Goal: Use online tool/utility: Utilize a website feature to perform a specific function

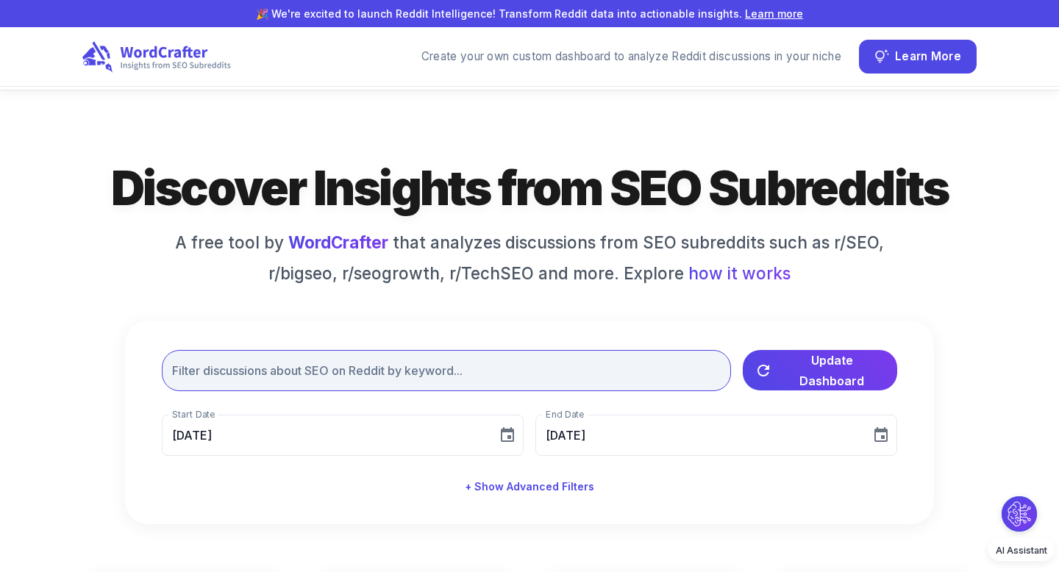
scroll to position [49, 0]
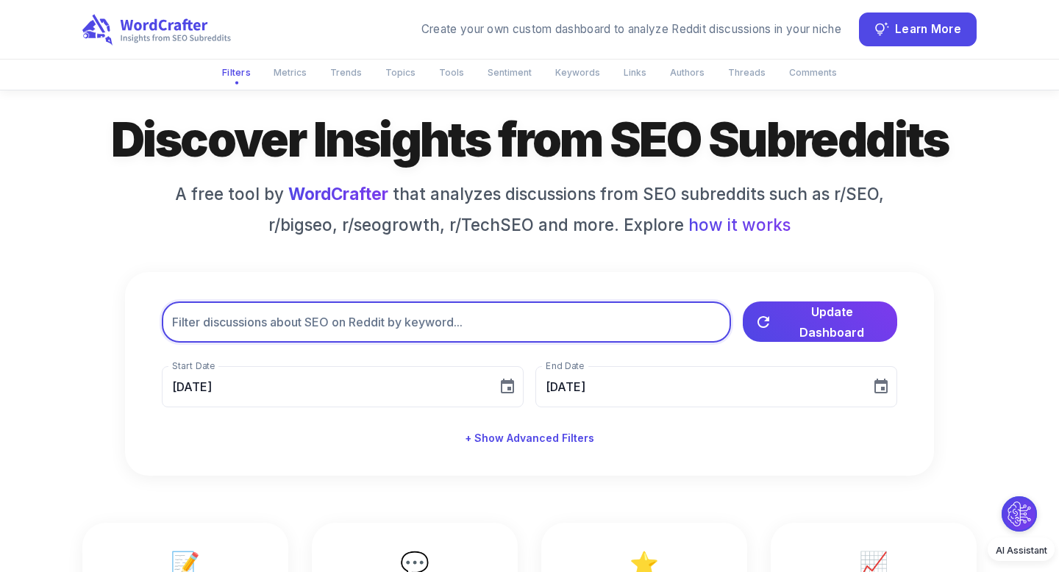
click at [452, 330] on input "text" at bounding box center [446, 322] width 569 height 41
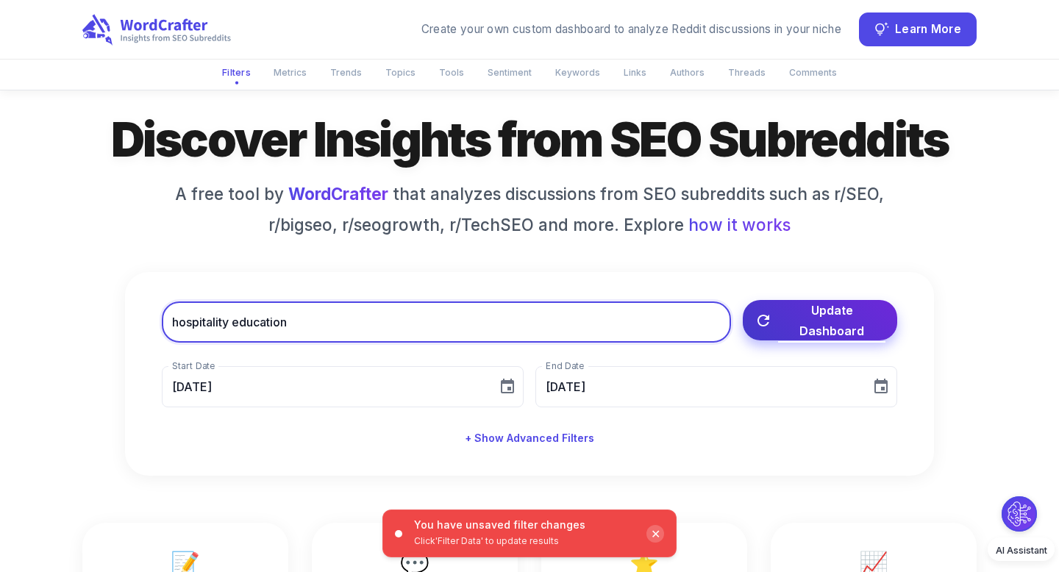
click at [807, 328] on span "Update Dashboard" at bounding box center [831, 320] width 107 height 41
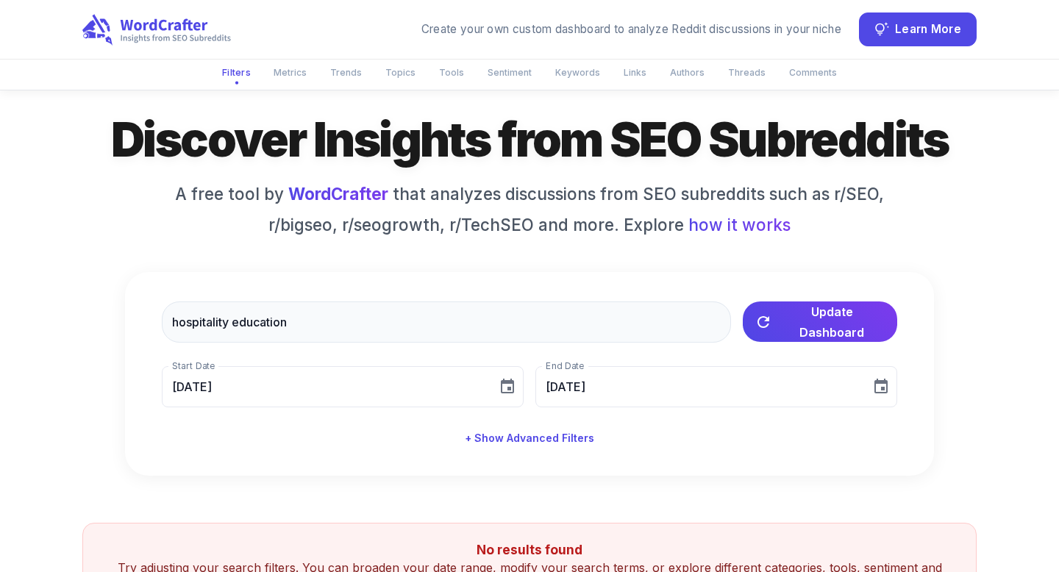
scroll to position [210, 0]
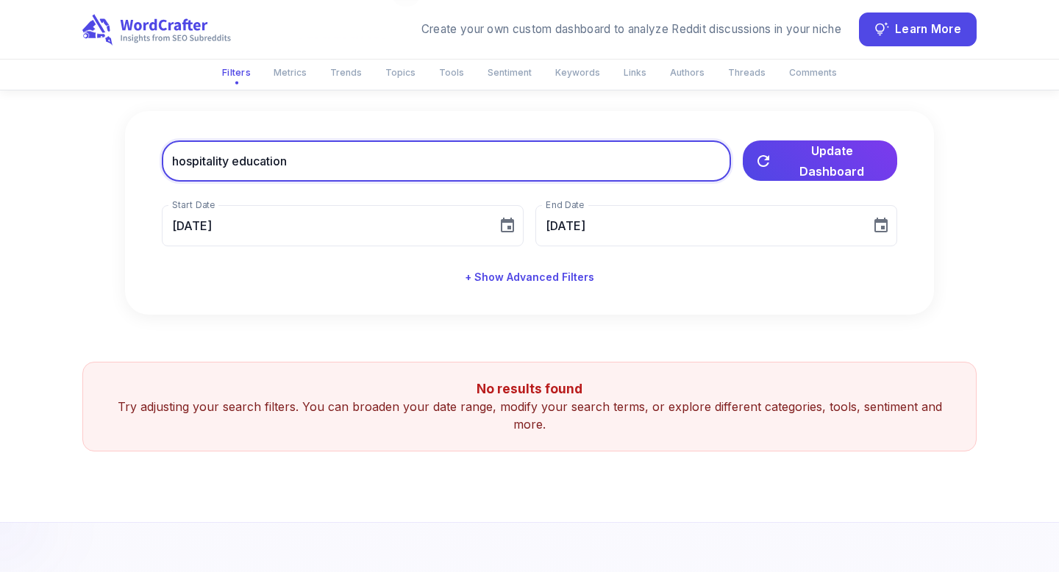
drag, startPoint x: 232, startPoint y: 161, endPoint x: 344, endPoint y: 174, distance: 111.9
click at [344, 174] on input "hospitality education" at bounding box center [446, 161] width 569 height 41
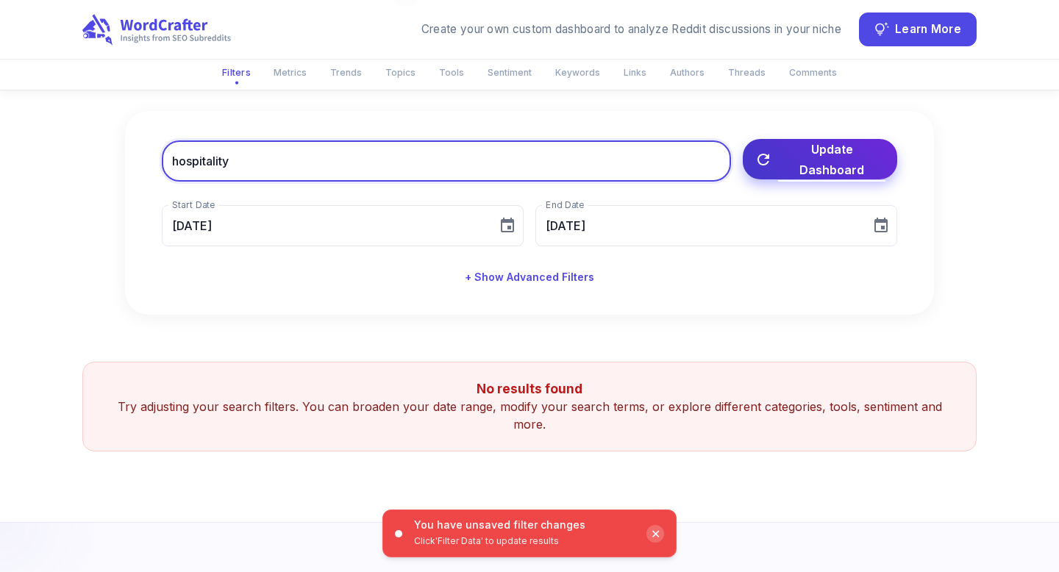
click at [803, 174] on button "Update Dashboard" at bounding box center [820, 159] width 154 height 40
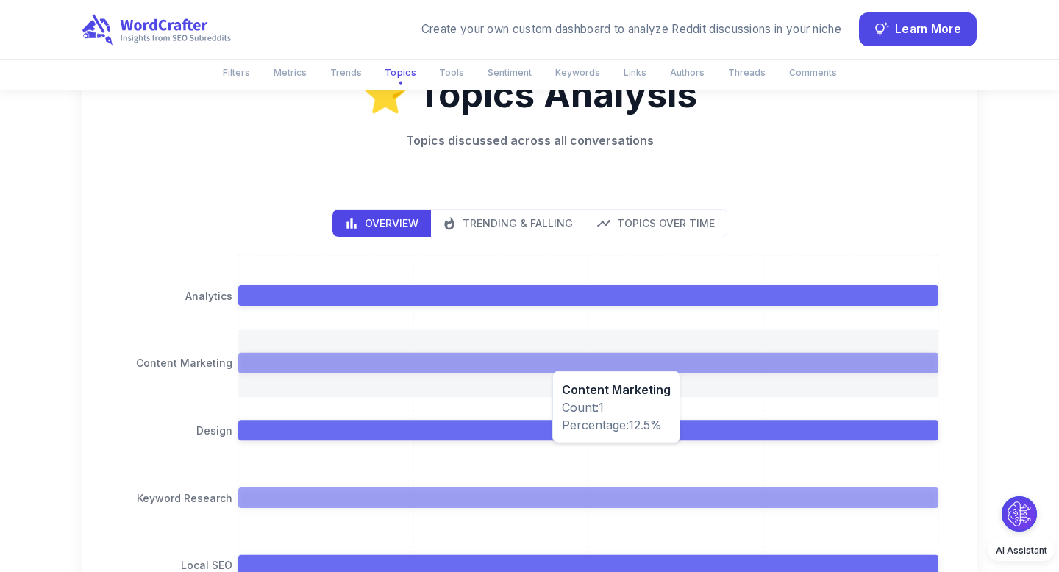
scroll to position [1484, 0]
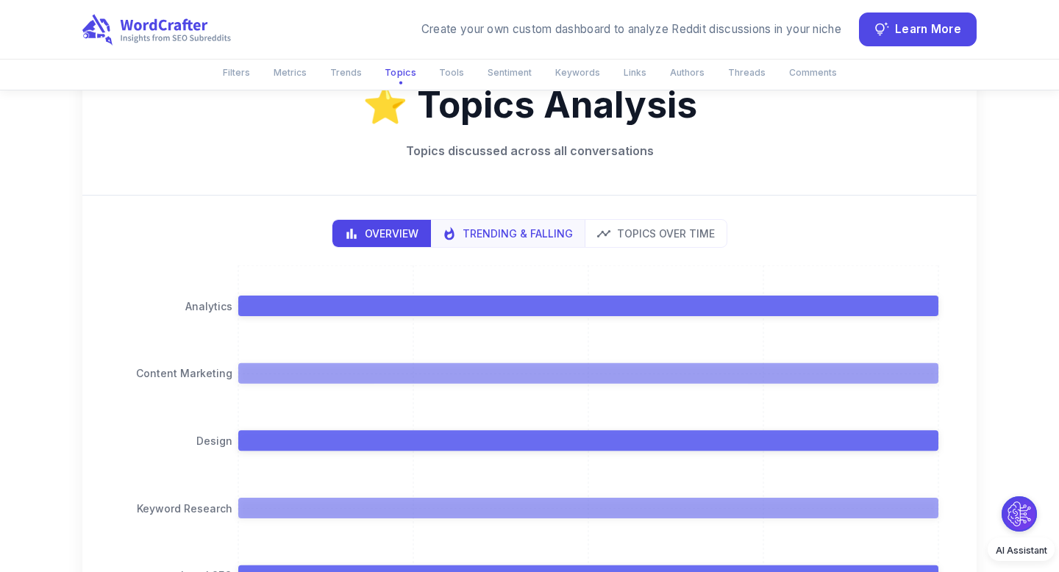
click at [522, 241] on p "Trending & Falling" at bounding box center [518, 233] width 110 height 15
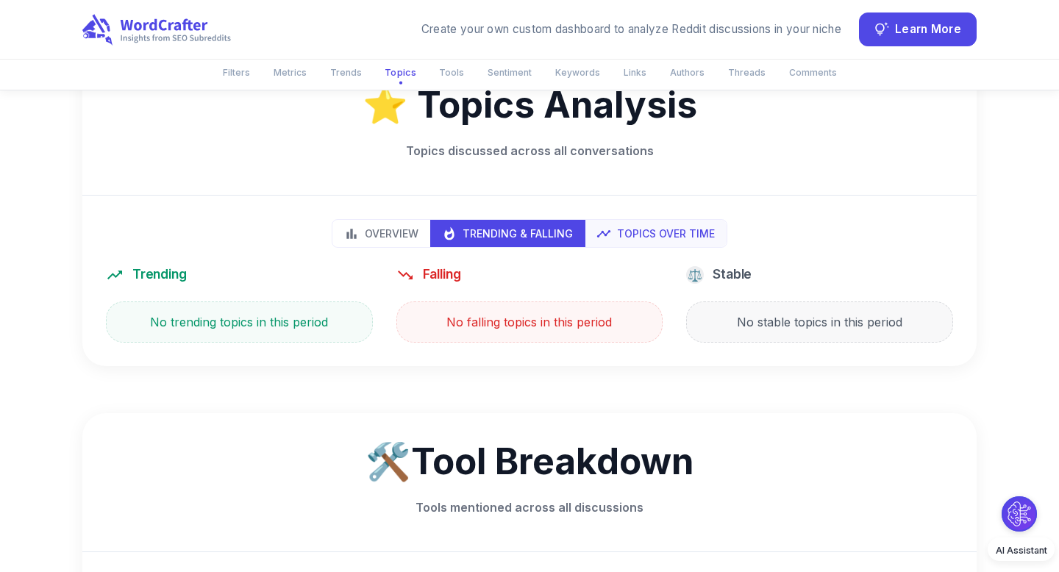
click at [662, 241] on p "Topics Over Time" at bounding box center [666, 233] width 98 height 15
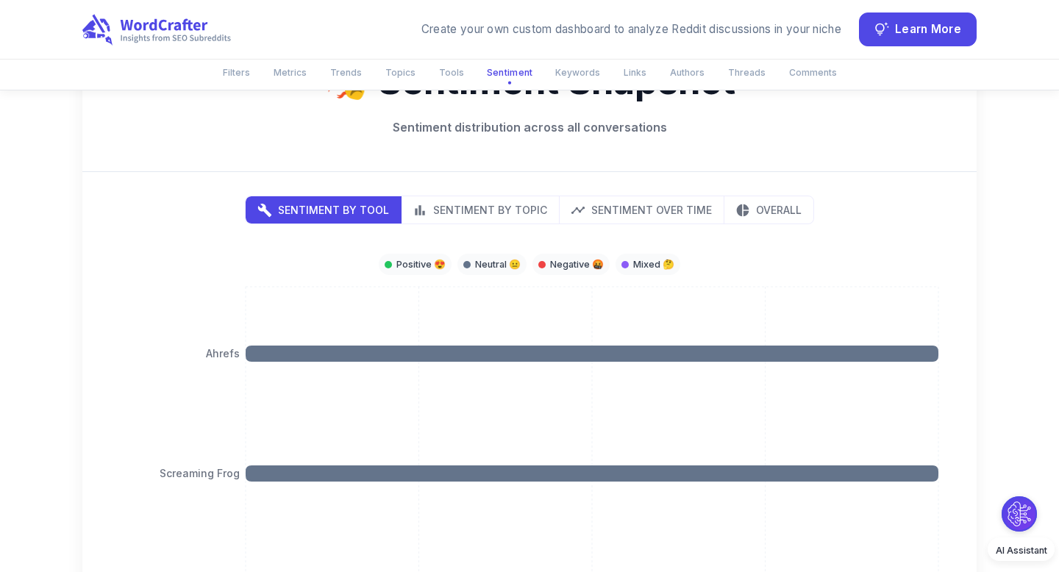
scroll to position [3085, 0]
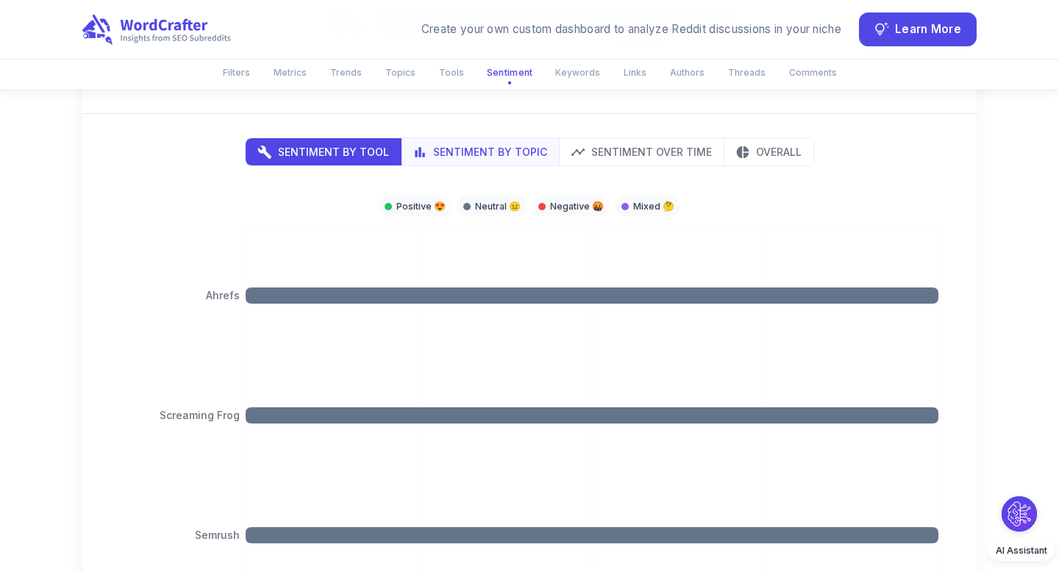
click at [464, 166] on button "Sentiment by Topic" at bounding box center [480, 151] width 159 height 27
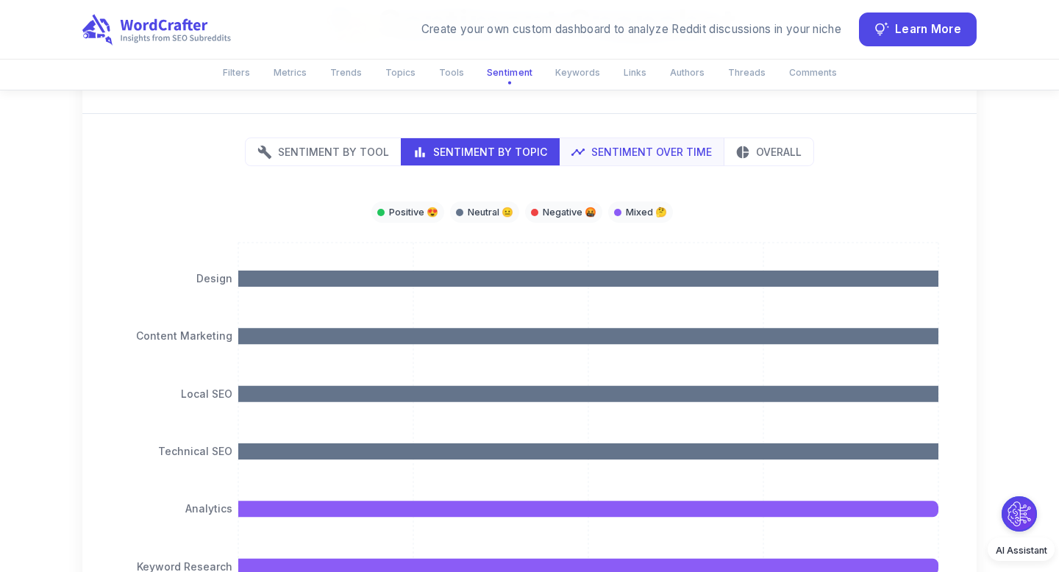
click at [605, 160] on p "Sentiment Over Time" at bounding box center [651, 151] width 121 height 15
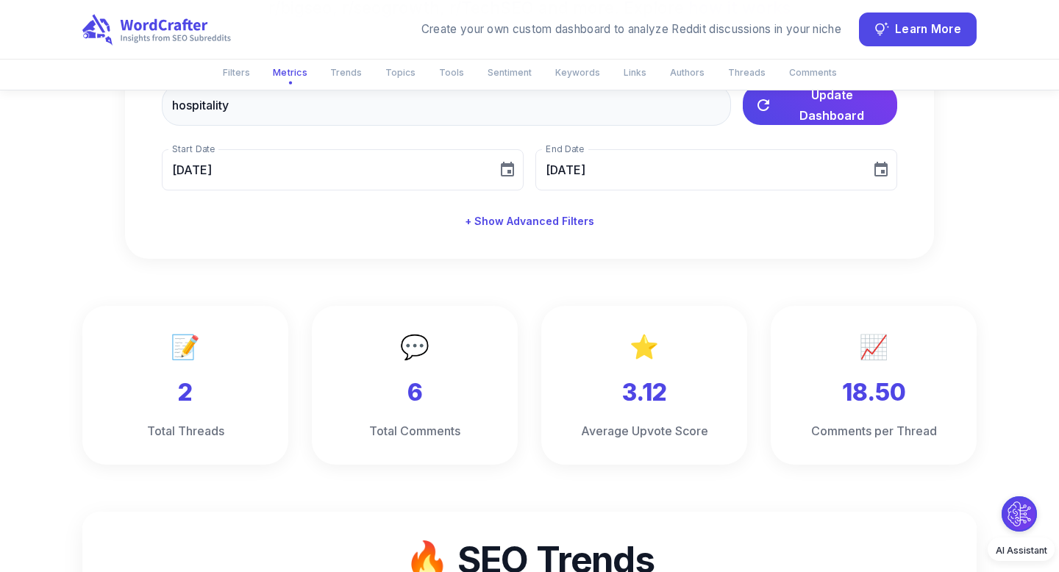
scroll to position [0, 0]
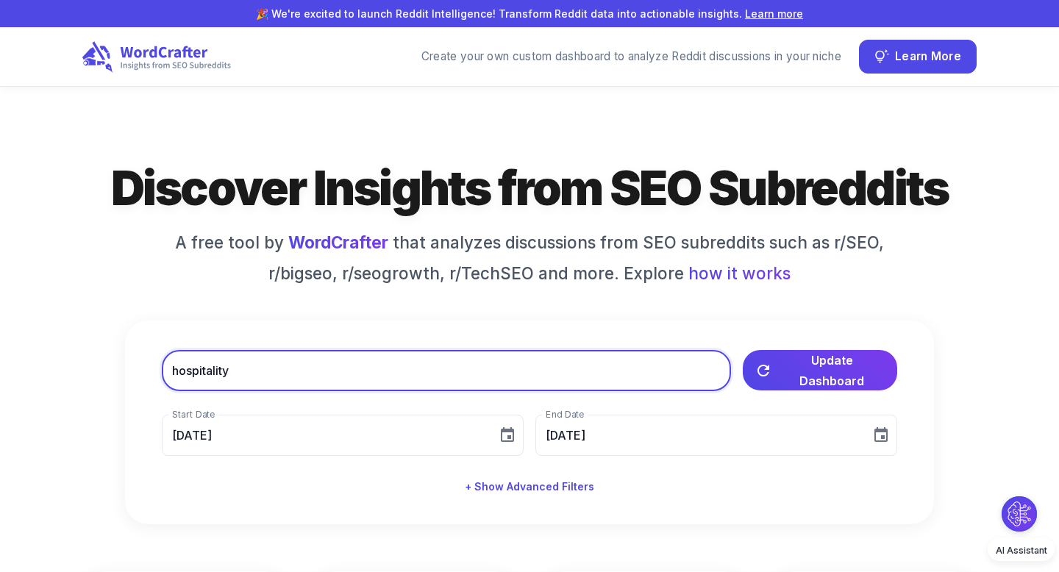
drag, startPoint x: 238, startPoint y: 374, endPoint x: 173, endPoint y: 371, distance: 64.8
click at [173, 371] on input "hospitality" at bounding box center [446, 370] width 569 height 41
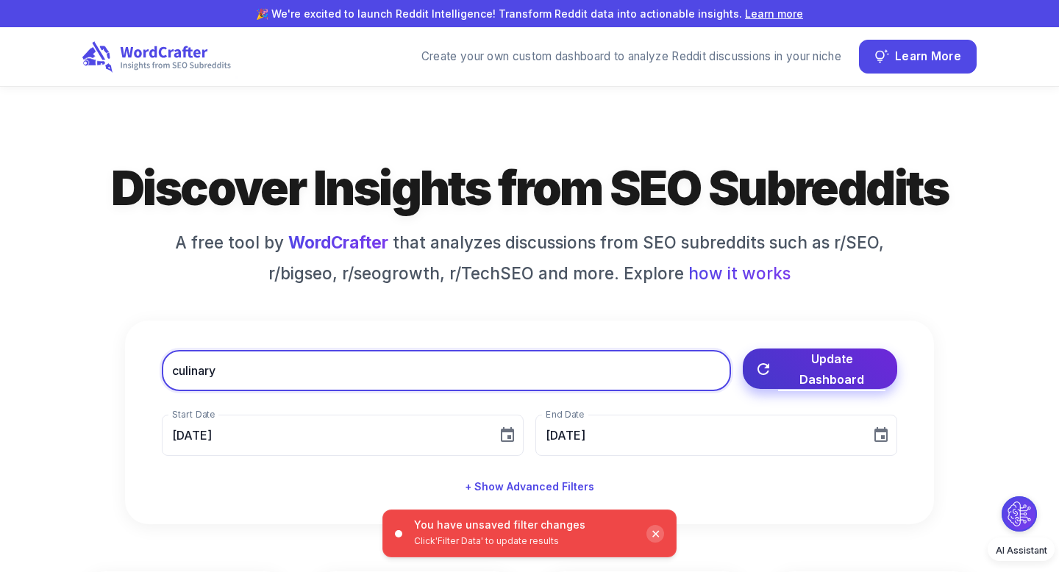
click at [792, 376] on span "Update Dashboard" at bounding box center [831, 369] width 107 height 41
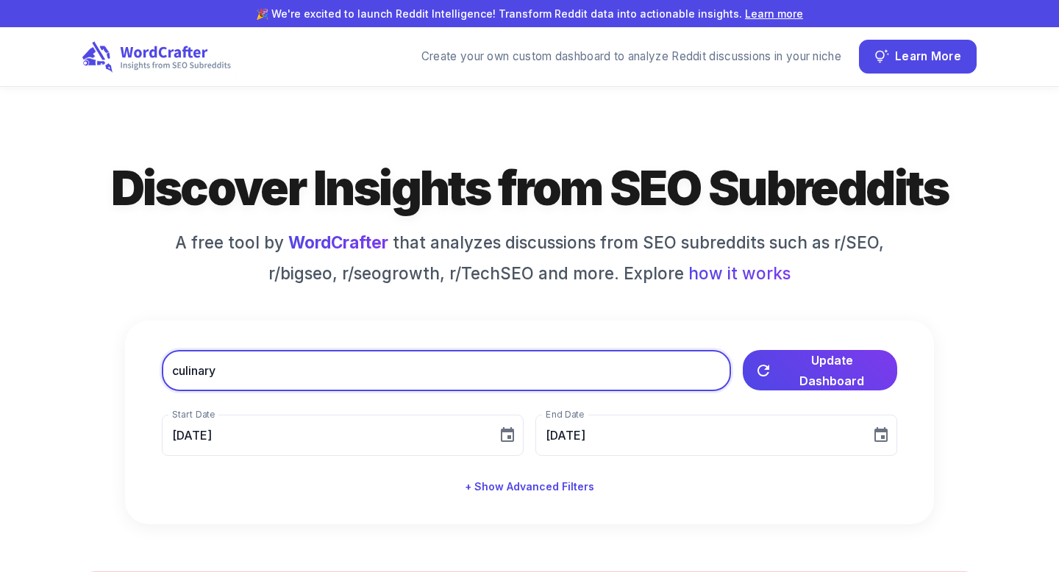
drag, startPoint x: 226, startPoint y: 369, endPoint x: 125, endPoint y: 354, distance: 102.0
click at [125, 354] on div "culinary ​ Update Dashboard Start Date [DATE] Start Date End Date [DATE] End Da…" at bounding box center [529, 423] width 809 height 204
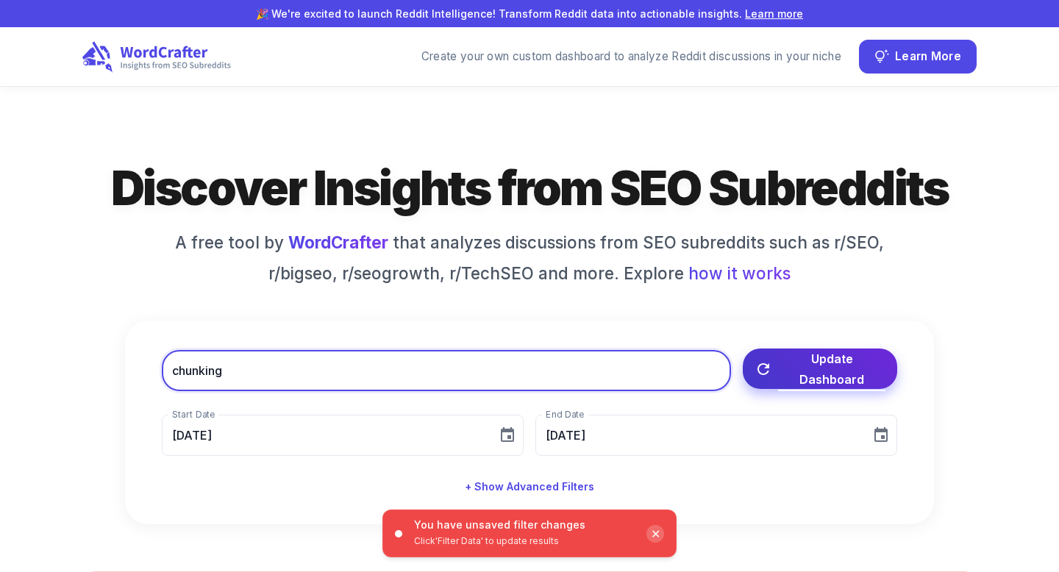
click at [782, 375] on span "Update Dashboard" at bounding box center [831, 369] width 107 height 41
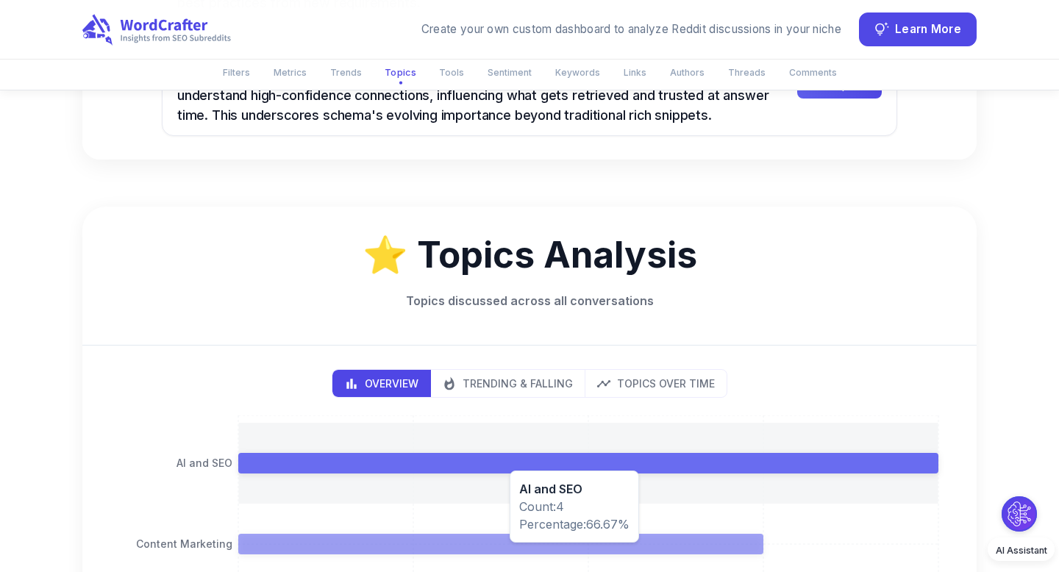
scroll to position [1464, 0]
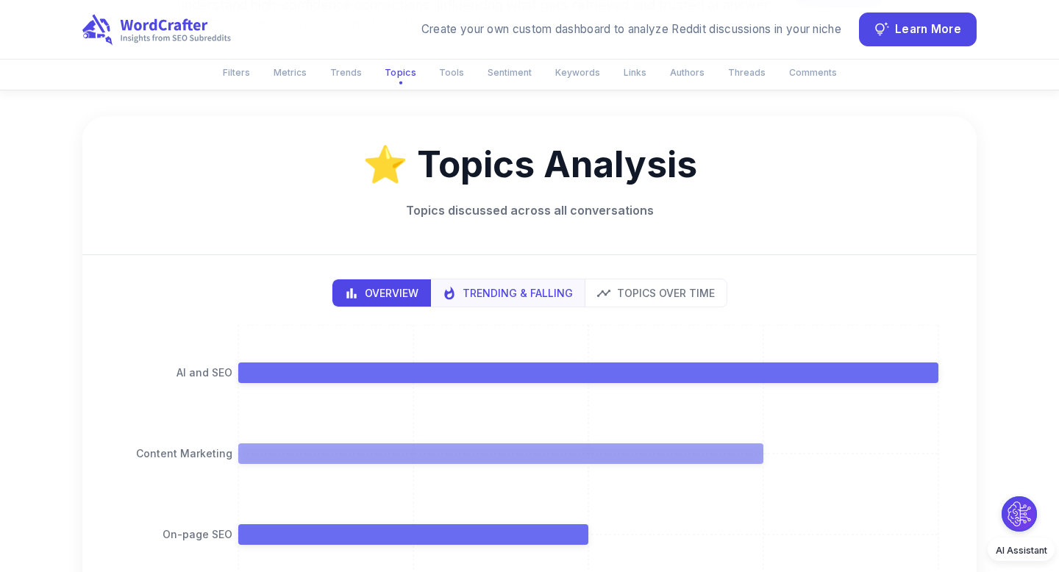
click at [517, 297] on p "Trending & Falling" at bounding box center [518, 292] width 110 height 15
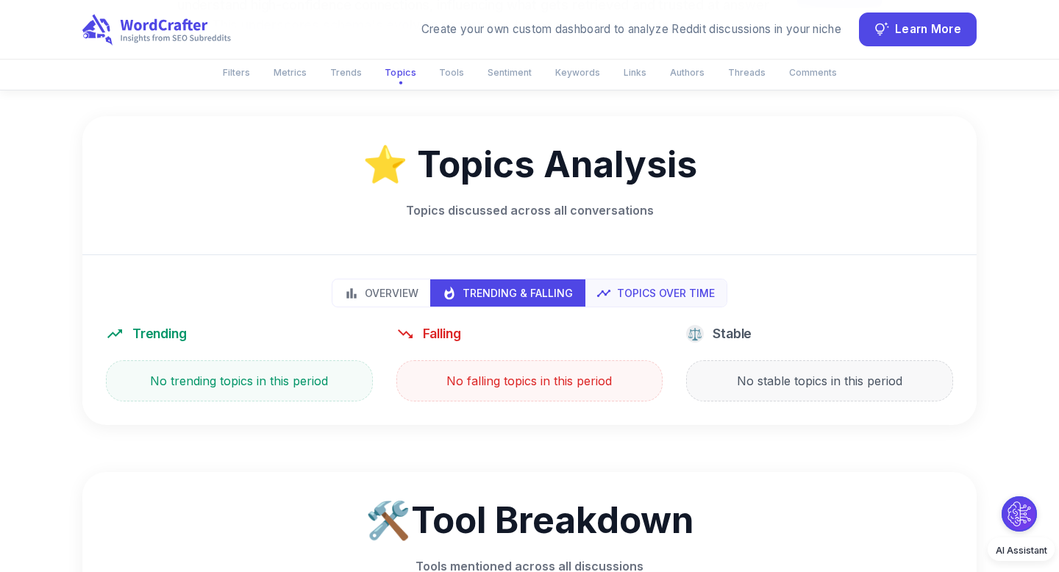
click at [622, 302] on button "Topics Over Time" at bounding box center [656, 293] width 142 height 27
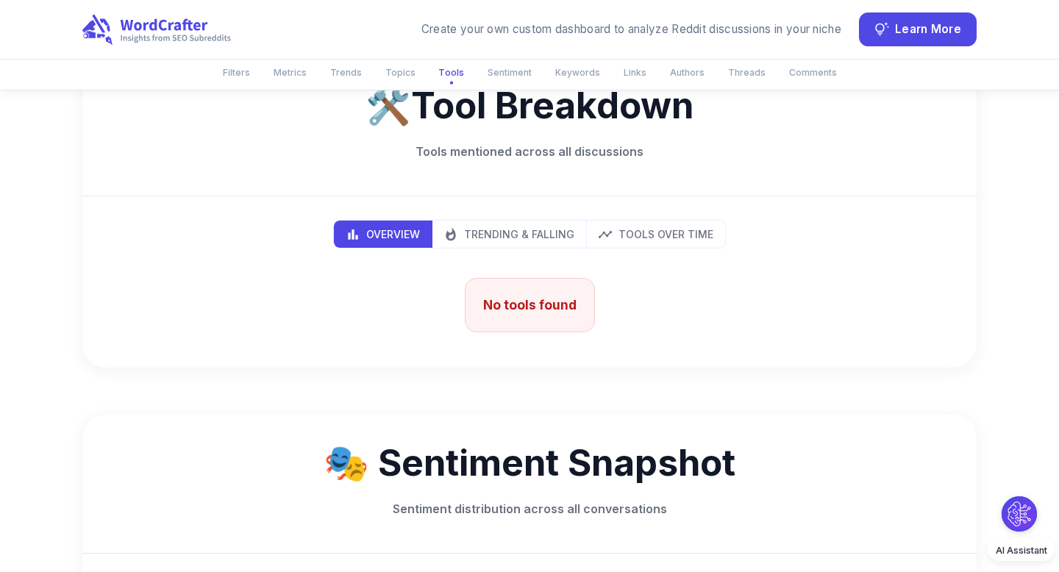
scroll to position [2334, 0]
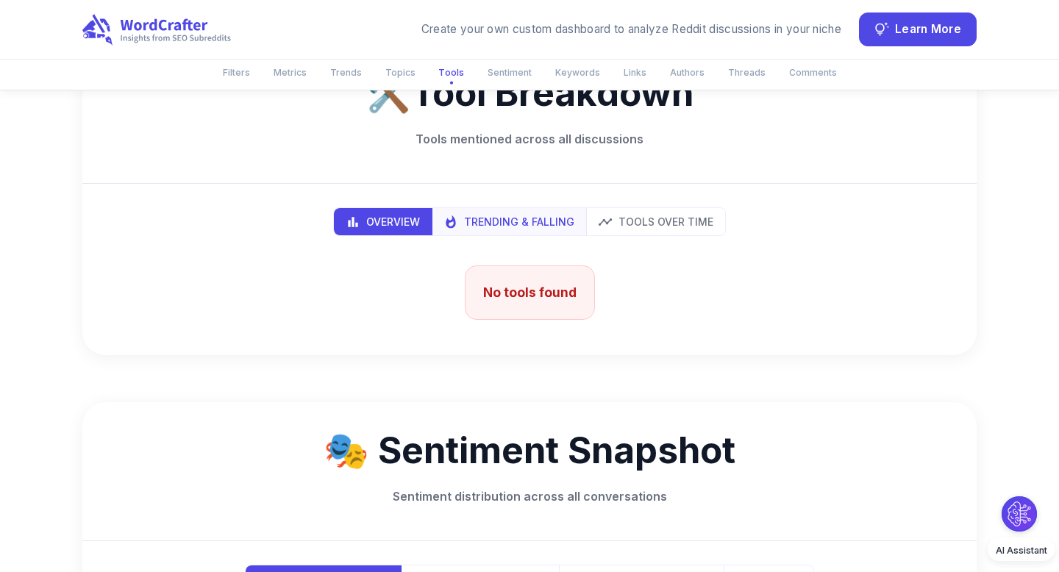
click at [554, 216] on p "Trending & Falling" at bounding box center [519, 221] width 110 height 15
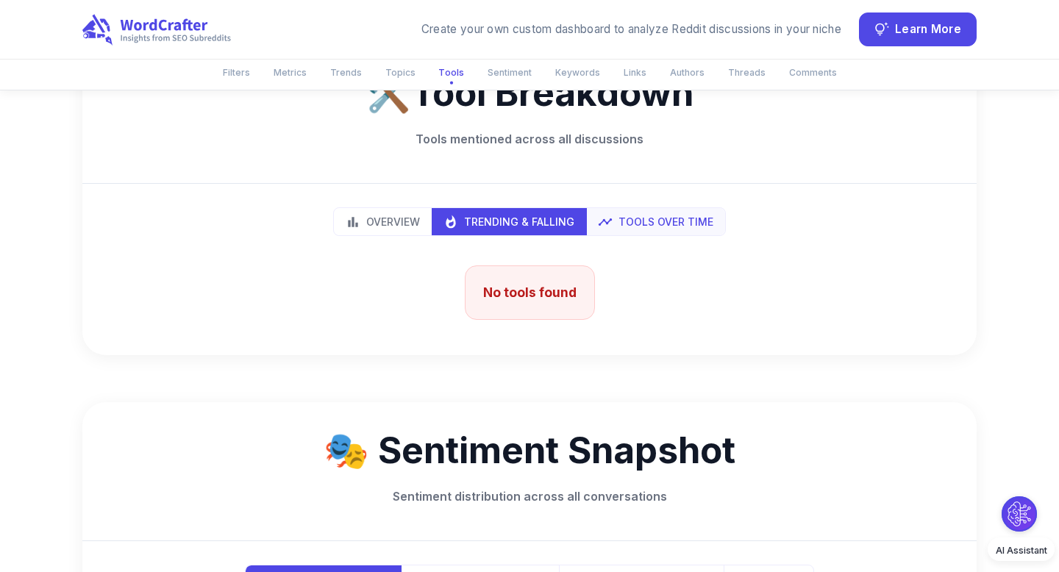
click at [647, 221] on p "Tools Over Time" at bounding box center [666, 221] width 95 height 15
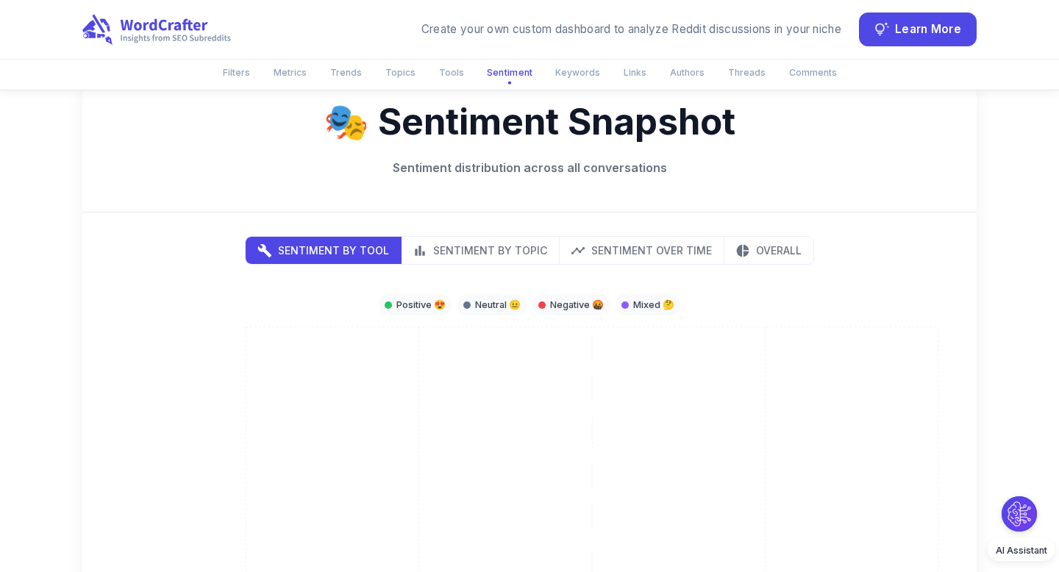
scroll to position [2745, 0]
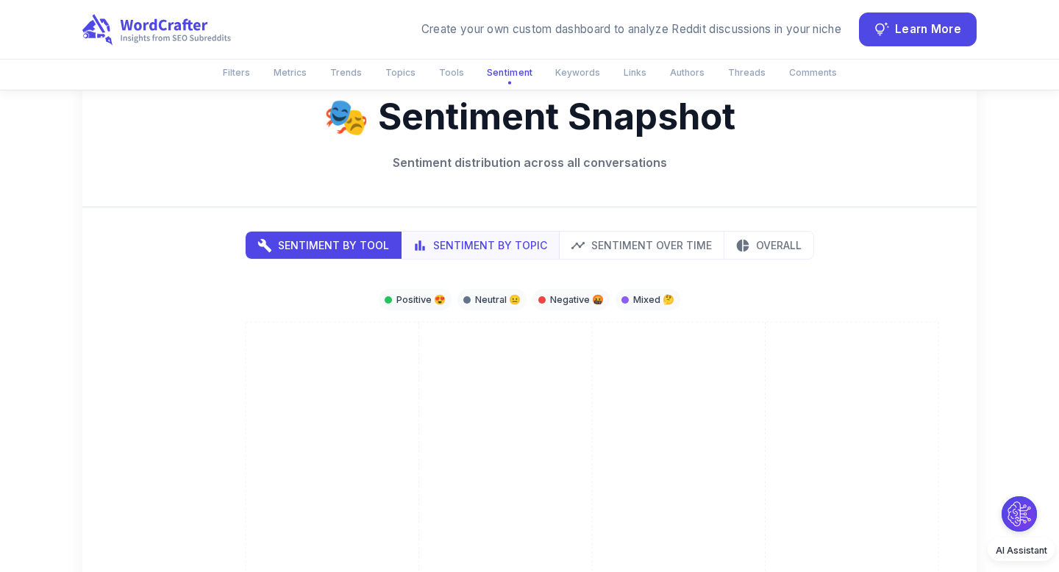
click at [529, 253] on button "Sentiment by Topic" at bounding box center [480, 245] width 159 height 27
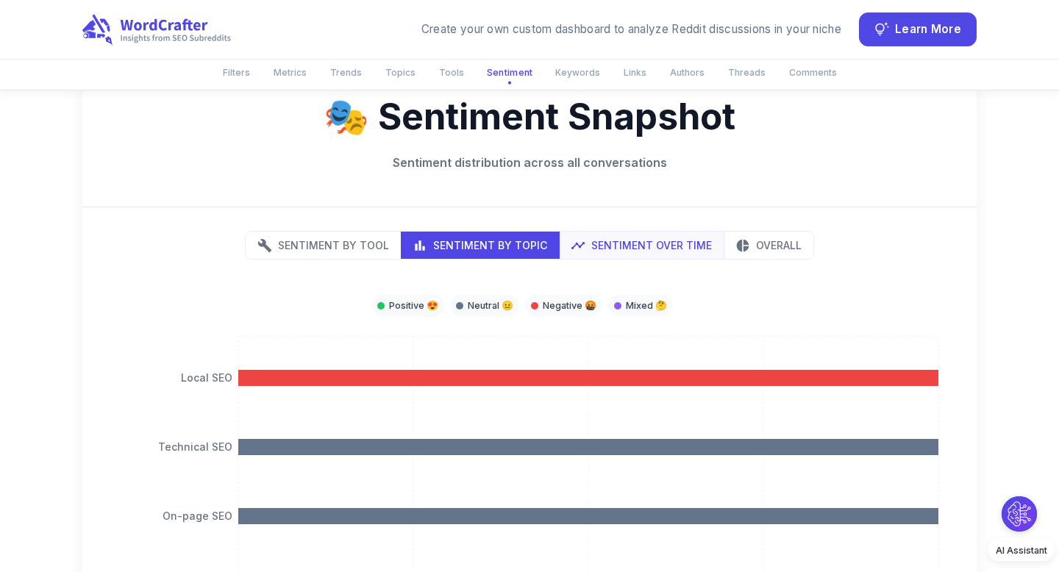
click at [630, 252] on p "Sentiment Over Time" at bounding box center [651, 245] width 121 height 15
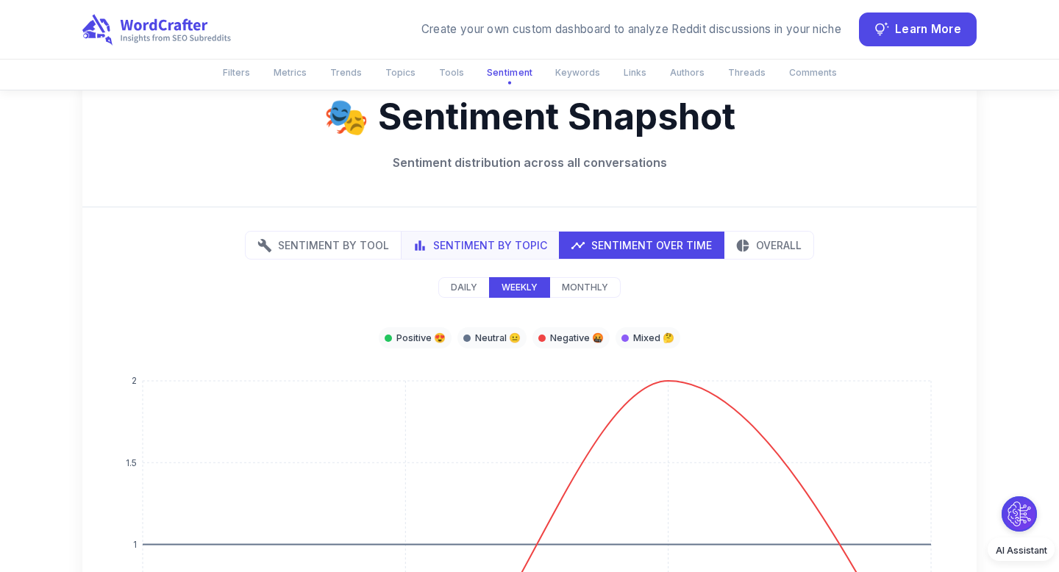
click at [501, 244] on p "Sentiment by Topic" at bounding box center [490, 245] width 114 height 15
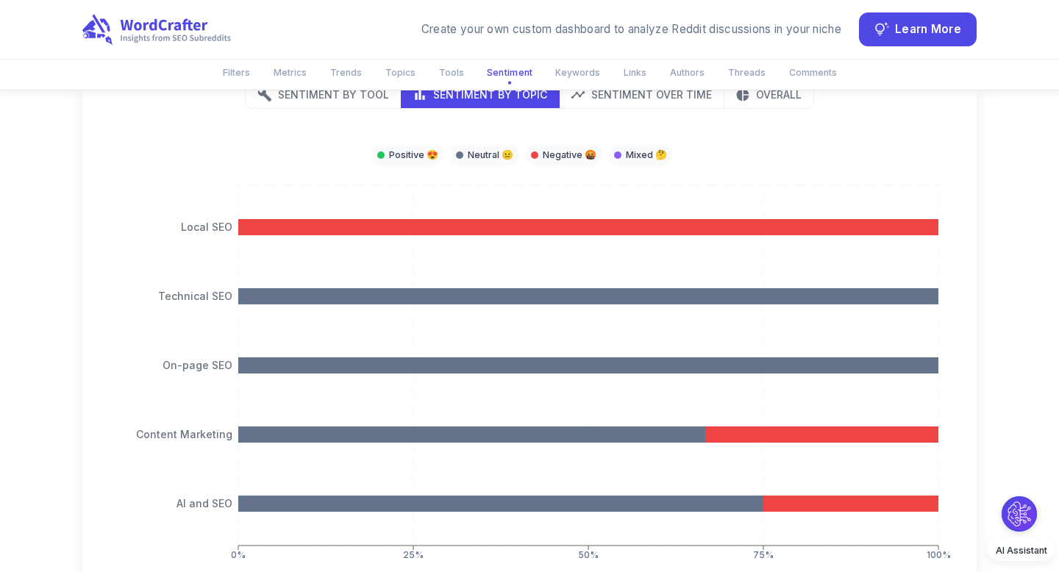
scroll to position [2795, 0]
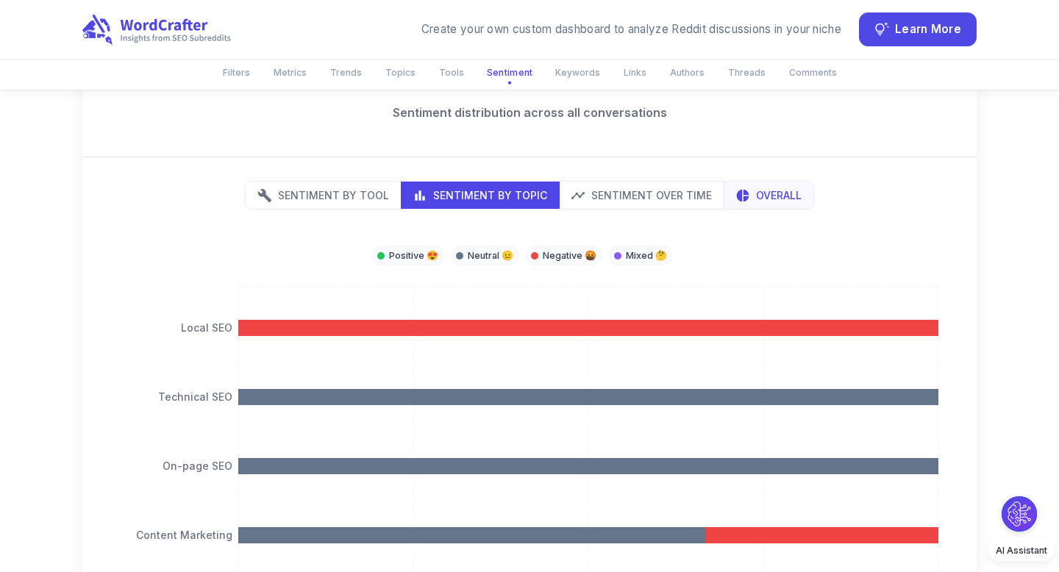
click at [756, 193] on p "Overall" at bounding box center [779, 195] width 46 height 15
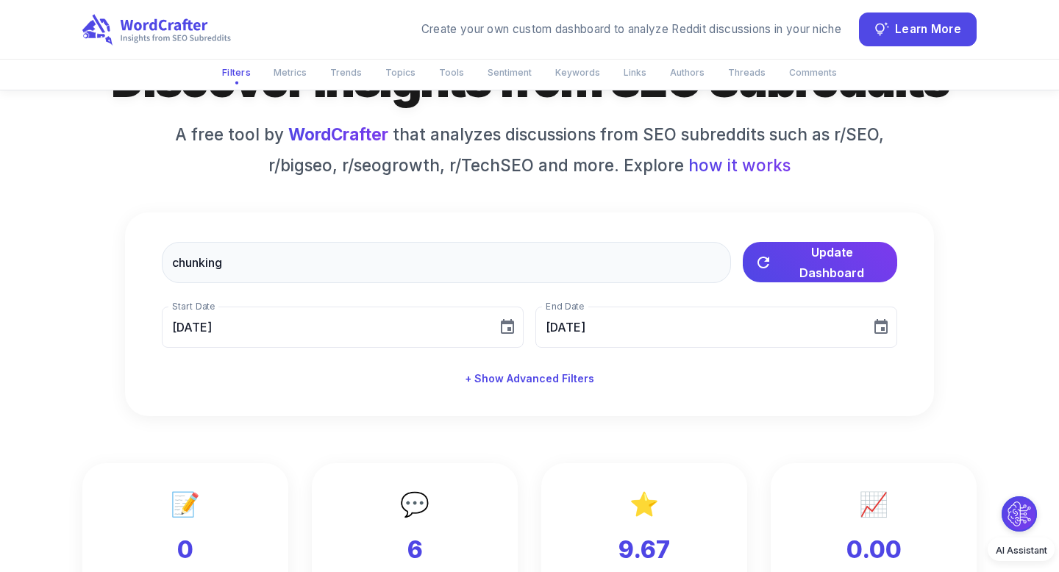
scroll to position [0, 0]
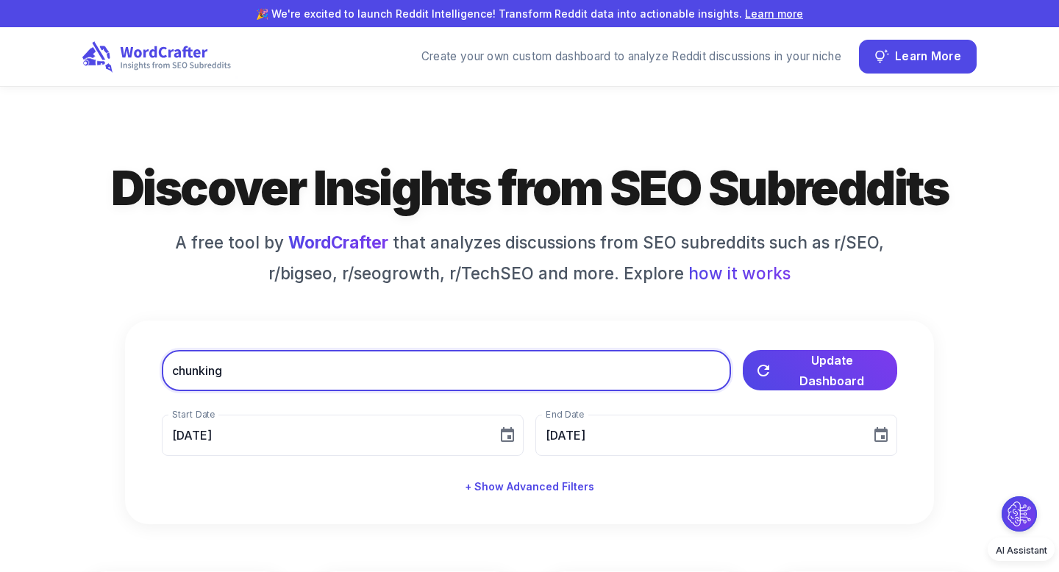
drag, startPoint x: 244, startPoint y: 375, endPoint x: 172, endPoint y: 368, distance: 72.5
click at [172, 368] on input "chunking" at bounding box center [446, 370] width 569 height 41
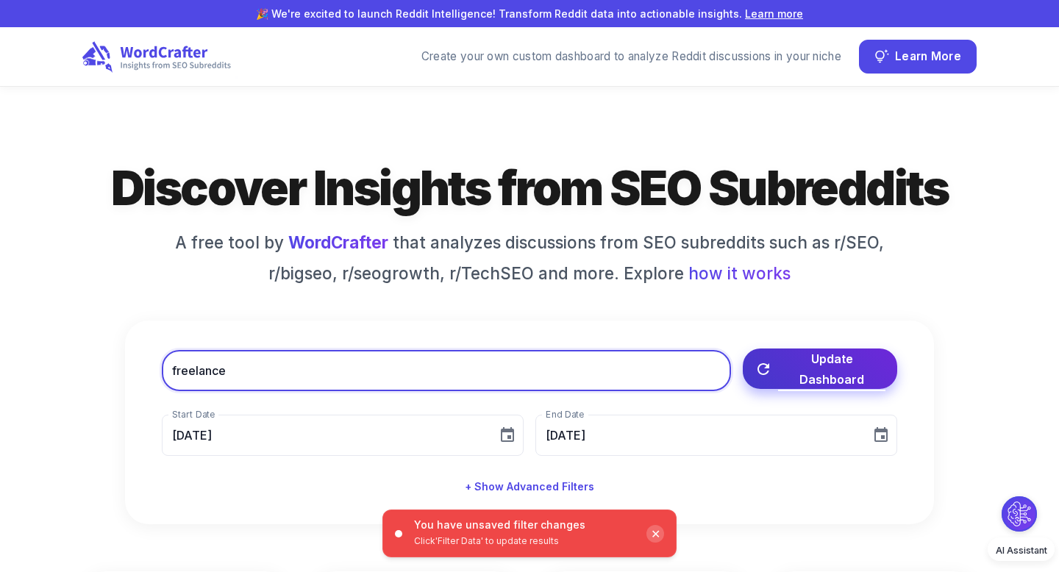
type input "freelance"
click at [800, 385] on button "Update Dashboard" at bounding box center [820, 369] width 154 height 40
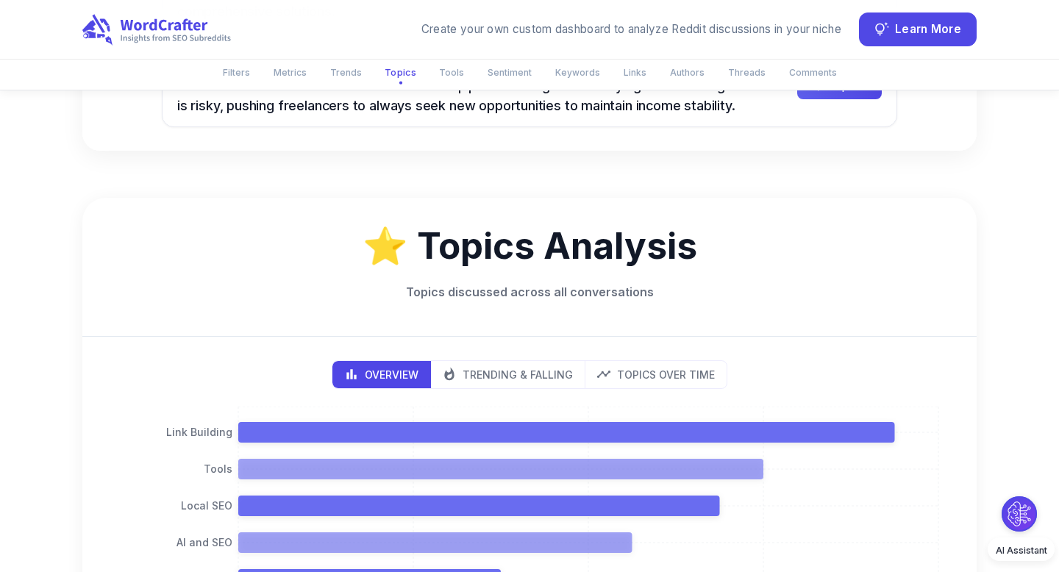
scroll to position [1550, 0]
